Goal: Task Accomplishment & Management: Use online tool/utility

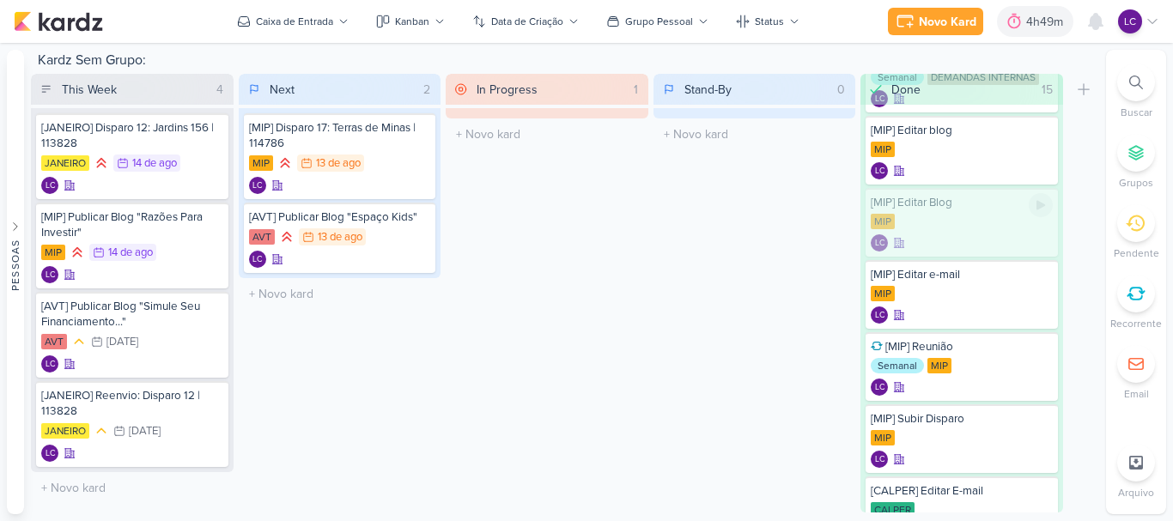
scroll to position [767, 0]
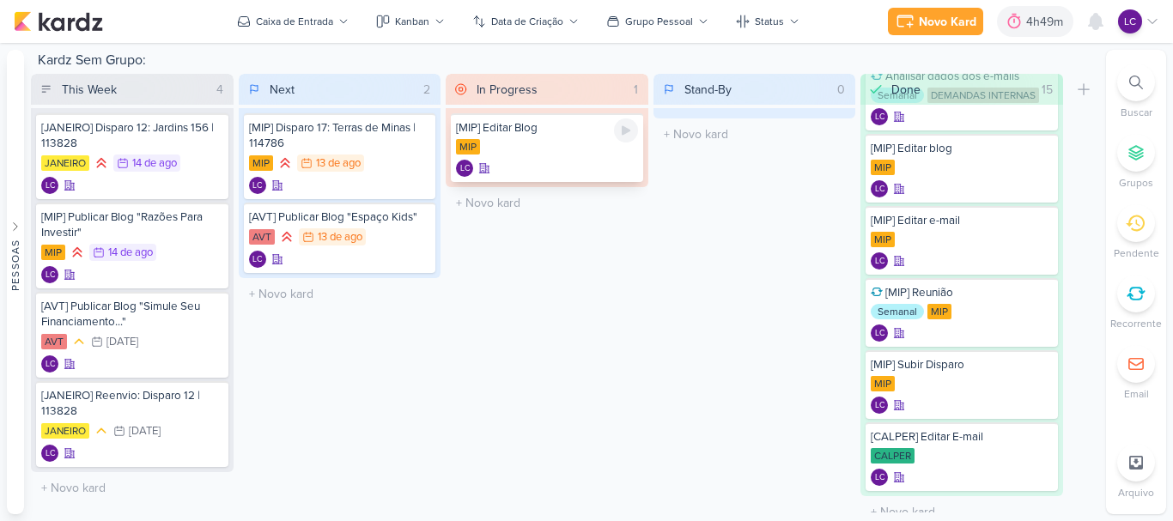
click at [562, 153] on div "MIP" at bounding box center [547, 147] width 182 height 17
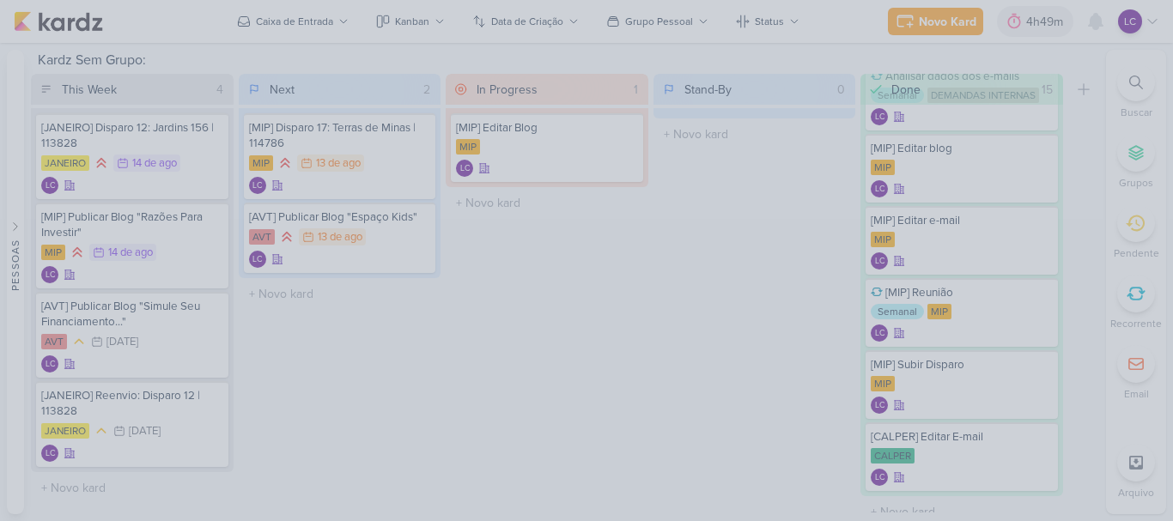
click at [629, 237] on div at bounding box center [586, 260] width 1173 height 521
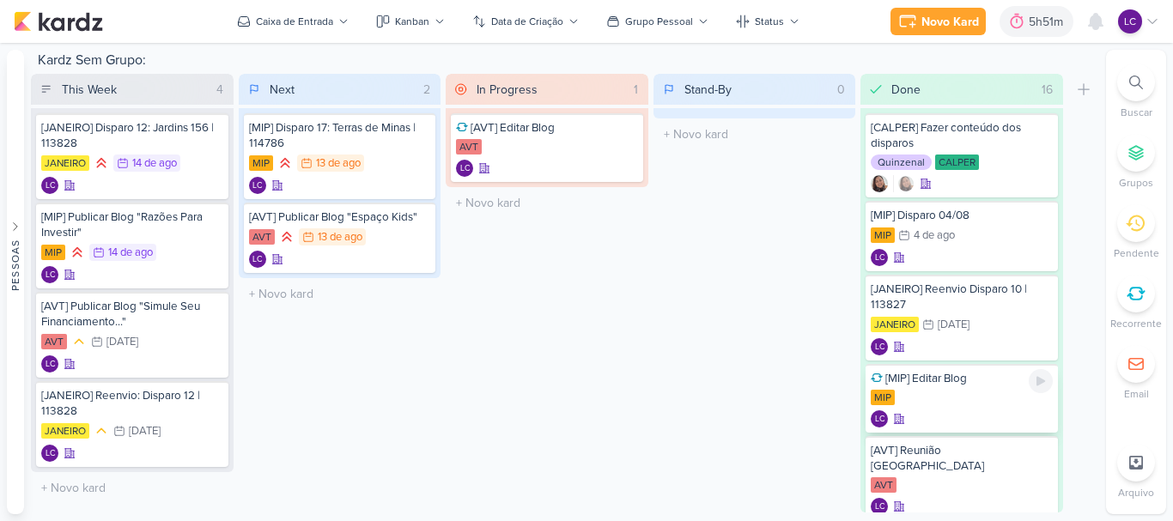
click at [974, 401] on div "MIP" at bounding box center [961, 398] width 182 height 17
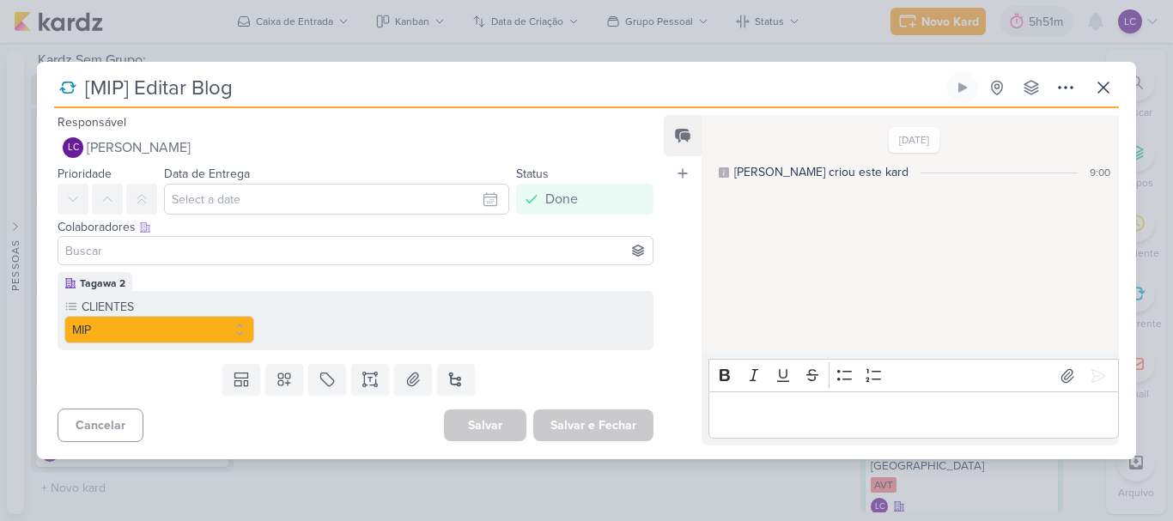
click at [684, 489] on div "[MIP] Editar Blog Criado por mim" at bounding box center [586, 260] width 1173 height 521
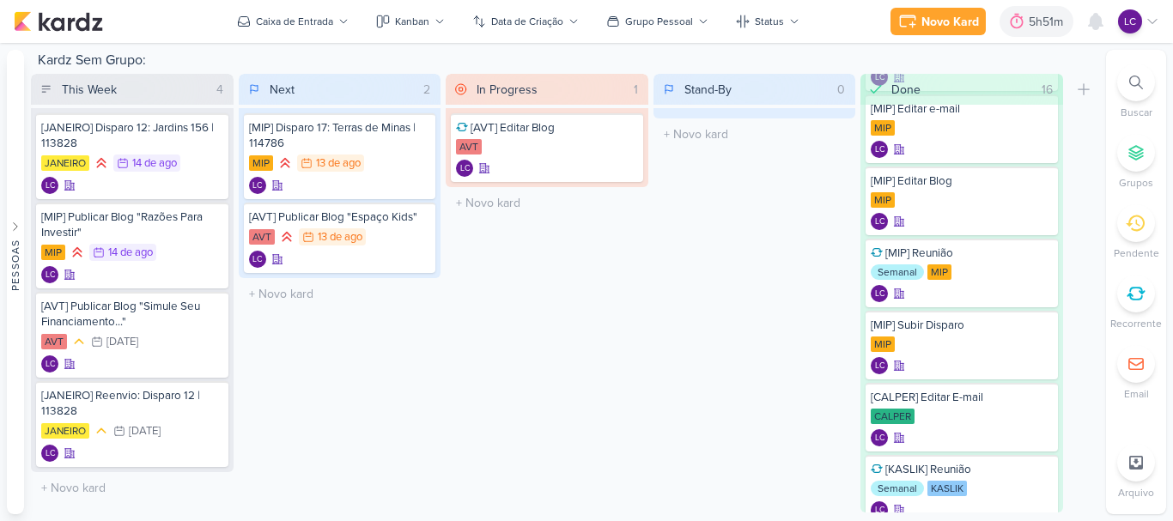
scroll to position [840, 0]
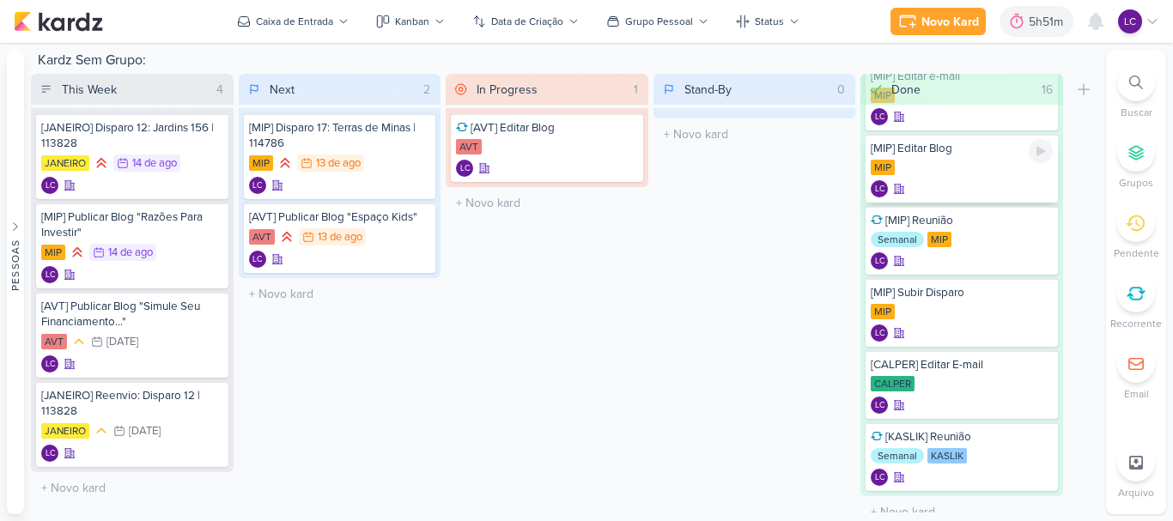
click at [979, 143] on div "[MIP] Editar Blog MIP LC" at bounding box center [961, 168] width 192 height 69
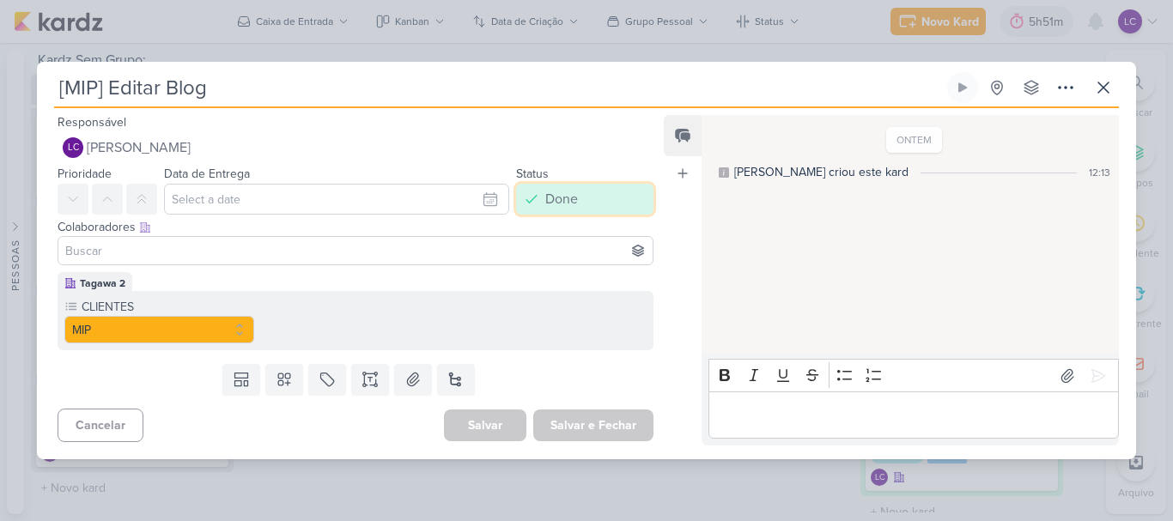
click at [579, 210] on button "Done" at bounding box center [584, 199] width 137 height 31
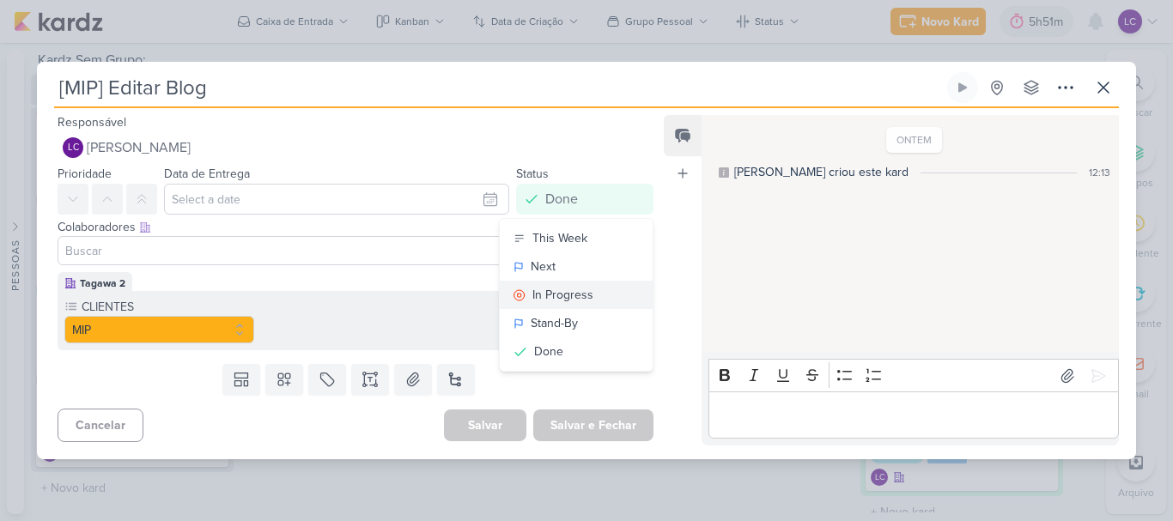
click at [567, 290] on div "In Progress" at bounding box center [562, 295] width 61 height 18
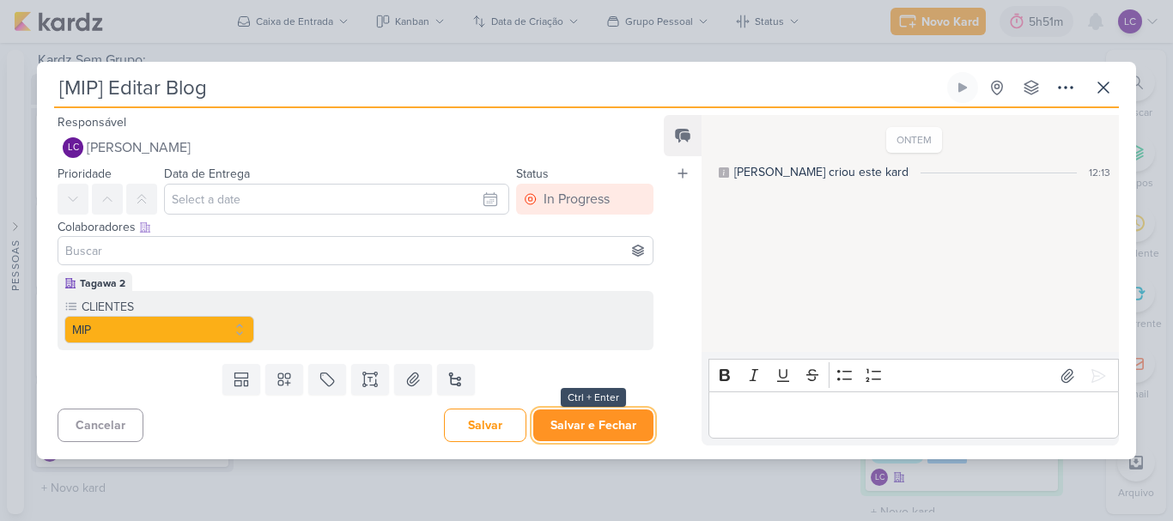
click at [590, 434] on button "Salvar e Fechar" at bounding box center [593, 425] width 120 height 32
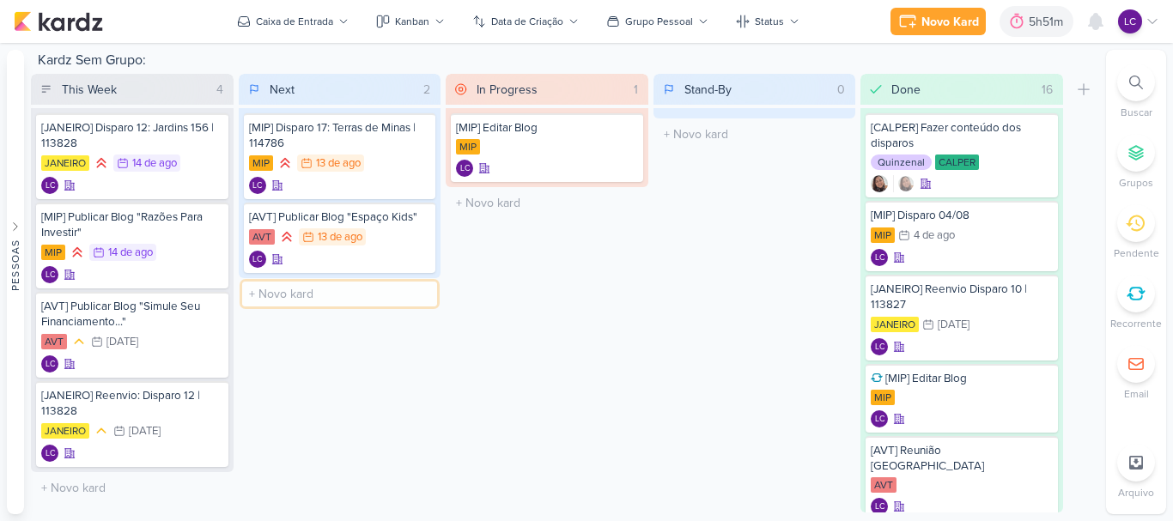
click at [317, 293] on input "text" at bounding box center [340, 294] width 196 height 25
type input "Lembrar Sharlene Teste da MIP"
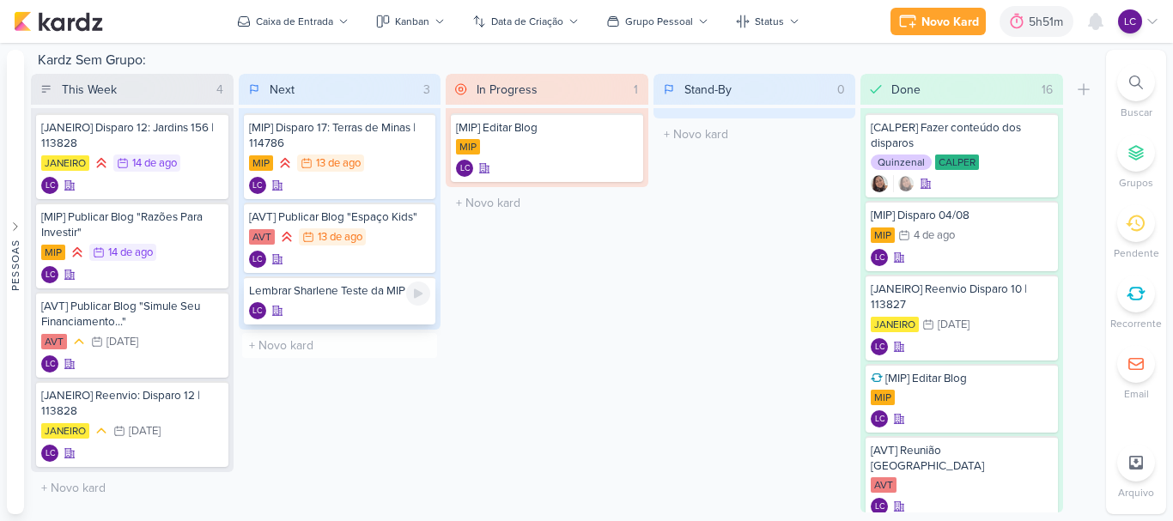
click at [334, 289] on div "Lembrar Sharlene Teste da MIP" at bounding box center [340, 290] width 182 height 15
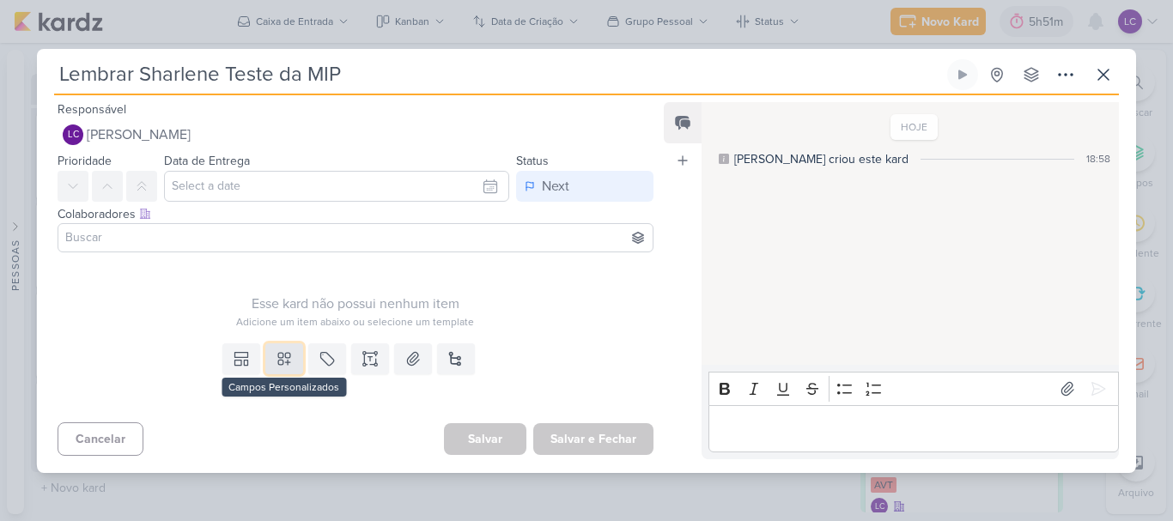
click at [278, 357] on icon at bounding box center [284, 359] width 12 height 12
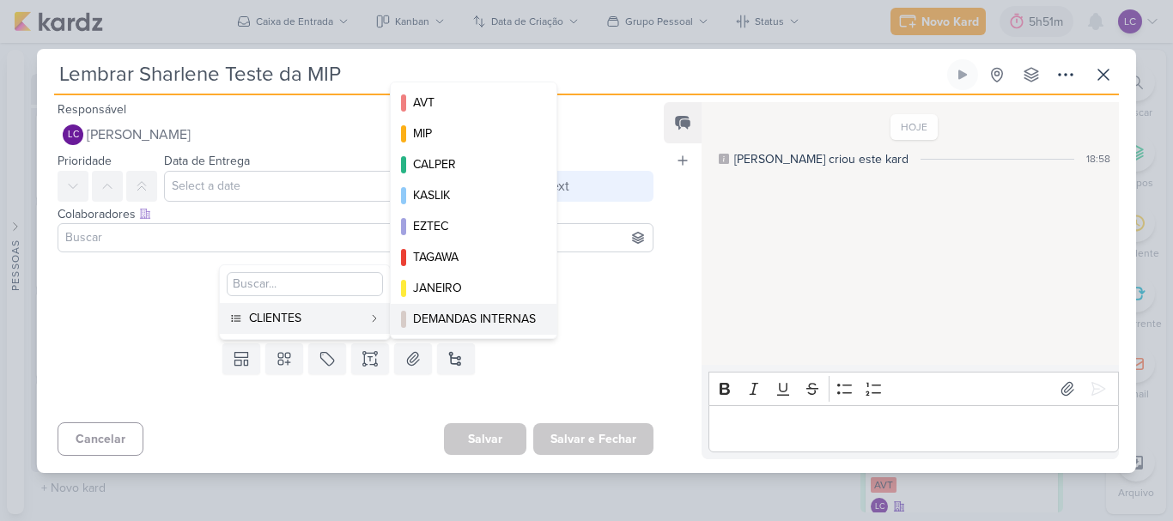
click at [494, 320] on div "DEMANDAS INTERNAS" at bounding box center [474, 319] width 123 height 18
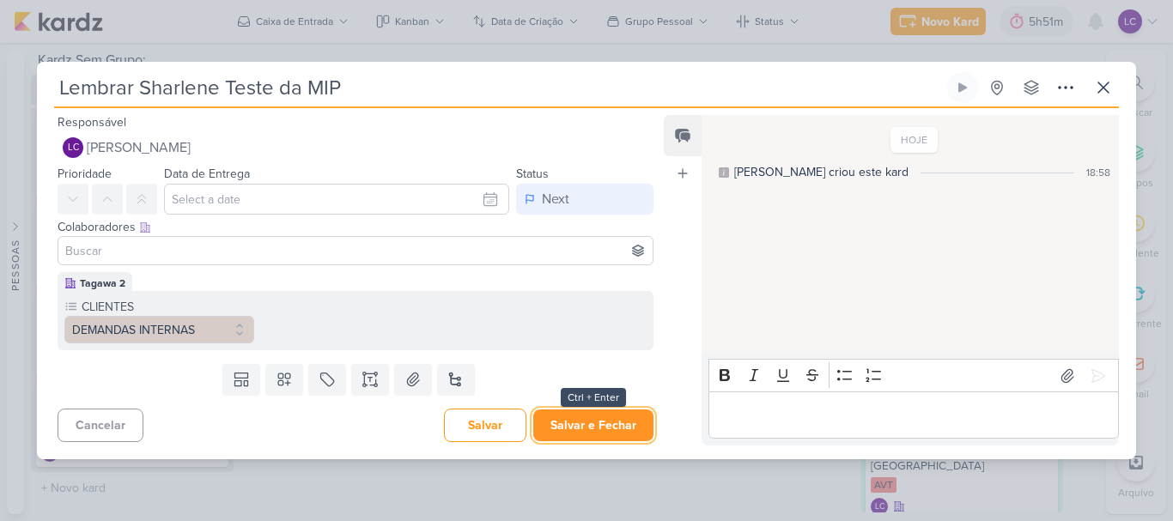
click at [586, 421] on button "Salvar e Fechar" at bounding box center [593, 425] width 120 height 32
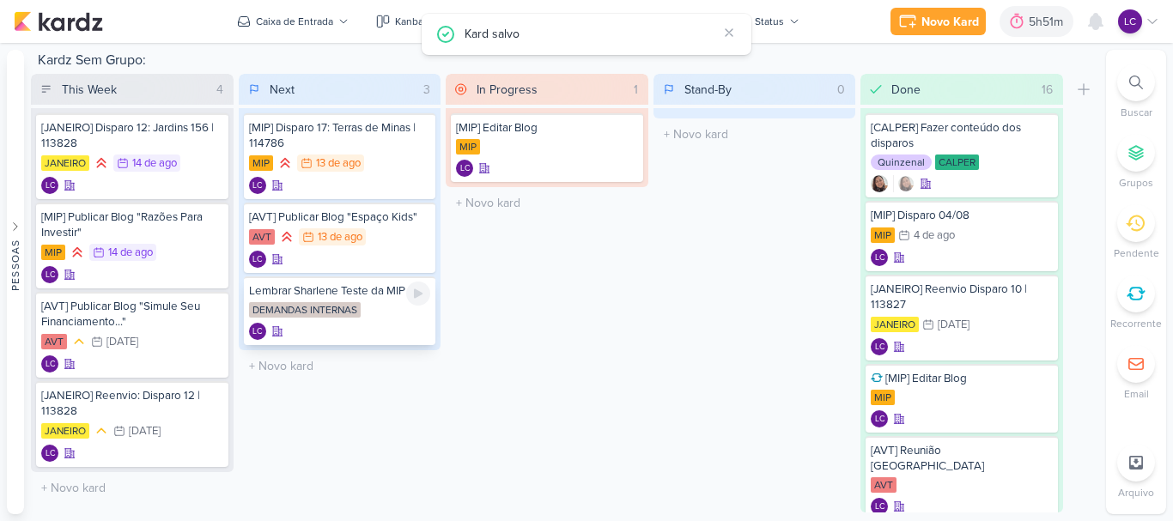
click at [348, 334] on div "LC" at bounding box center [340, 331] width 182 height 17
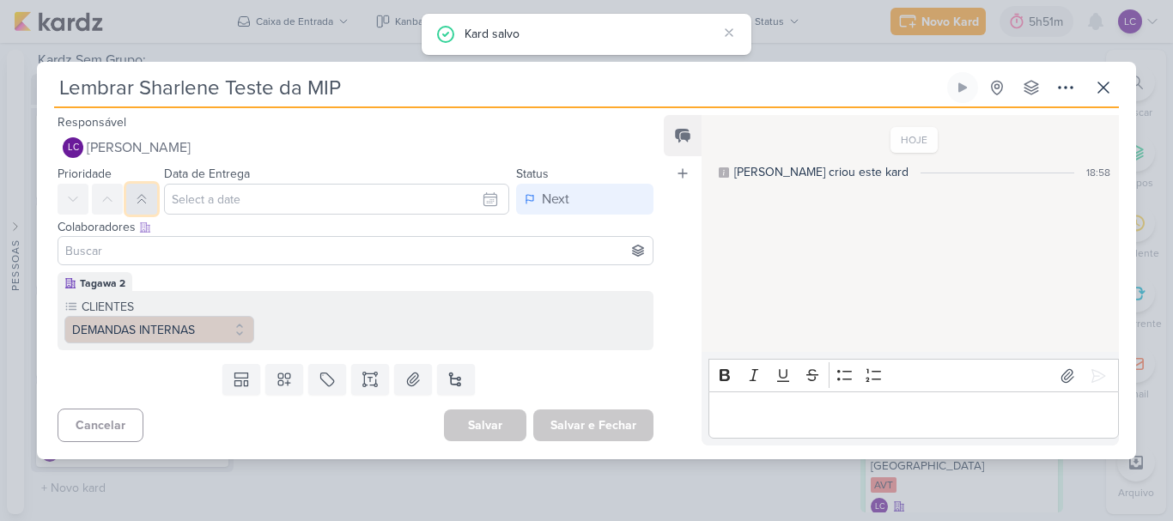
click at [149, 195] on button at bounding box center [141, 199] width 31 height 31
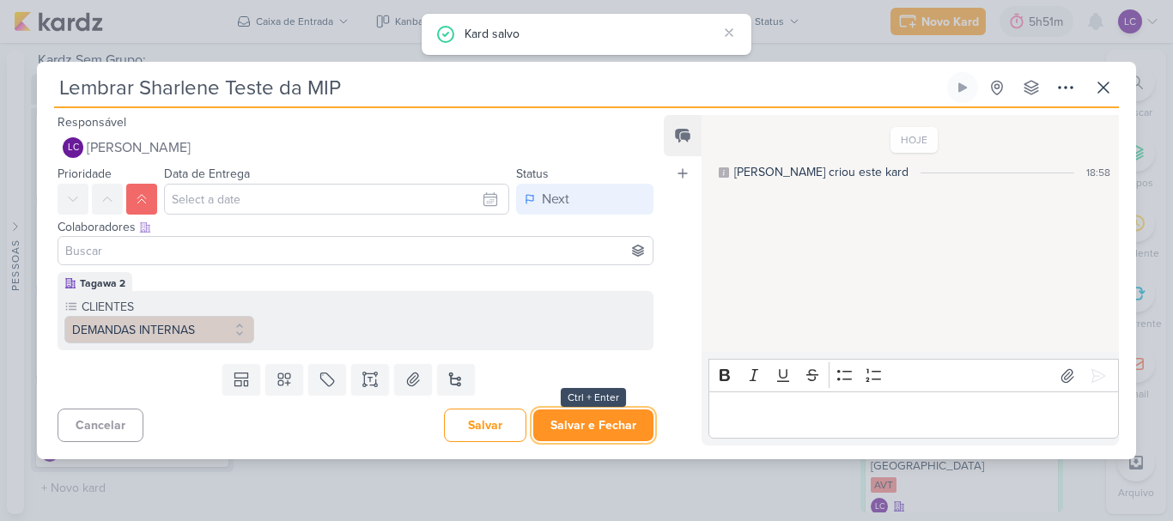
click at [572, 415] on button "Salvar e Fechar" at bounding box center [593, 425] width 120 height 32
